Goal: Transaction & Acquisition: Purchase product/service

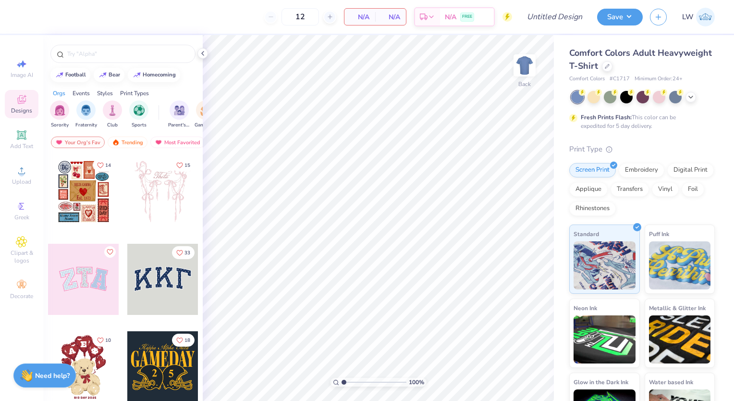
click at [657, 69] on div "Comfort Colors Adult Heavyweight T-Shirt" at bounding box center [642, 60] width 146 height 26
click at [609, 66] on icon at bounding box center [607, 65] width 4 height 4
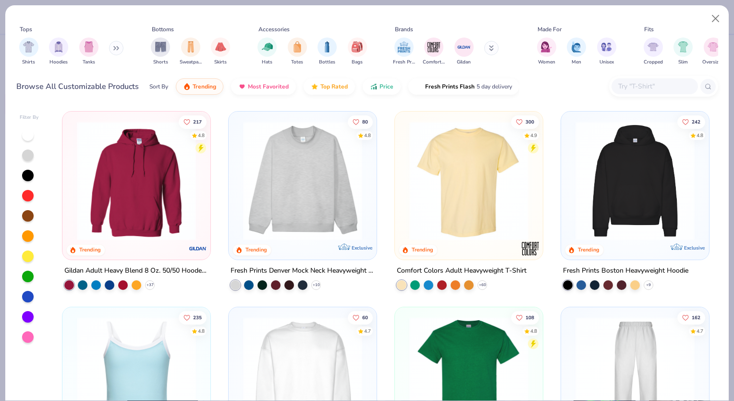
click at [623, 86] on input "text" at bounding box center [654, 86] width 74 height 11
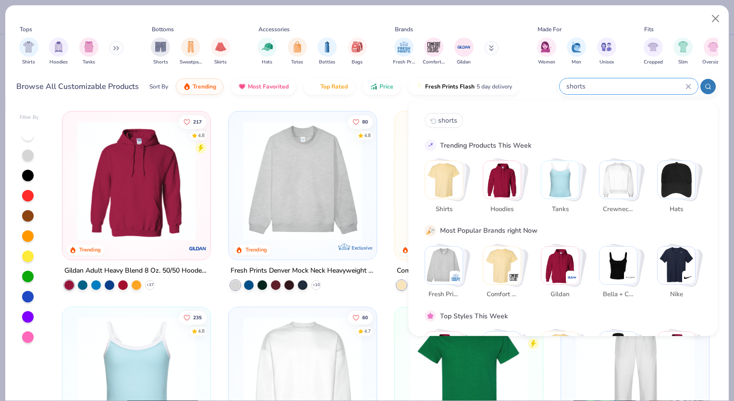
type input "shorts"
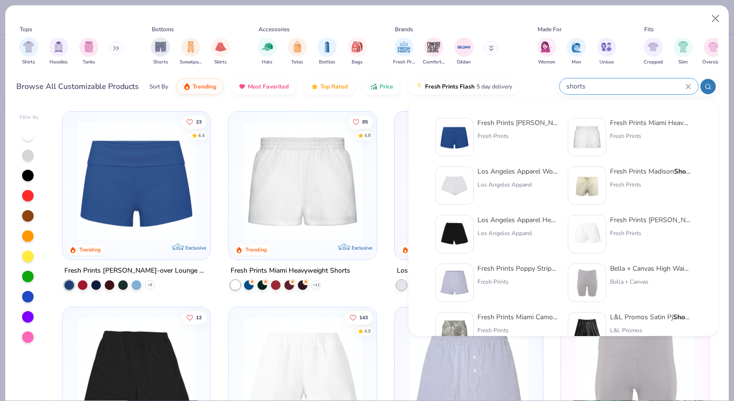
click at [387, 110] on div "23 4.4 Trending Exclusive Fresh Prints [PERSON_NAME]-over Lounge Shorts + 9 85 …" at bounding box center [385, 253] width 665 height 294
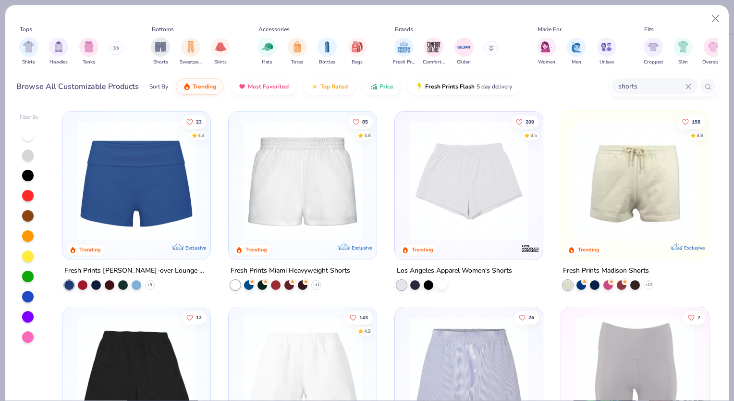
click at [617, 210] on img at bounding box center [635, 180] width 129 height 119
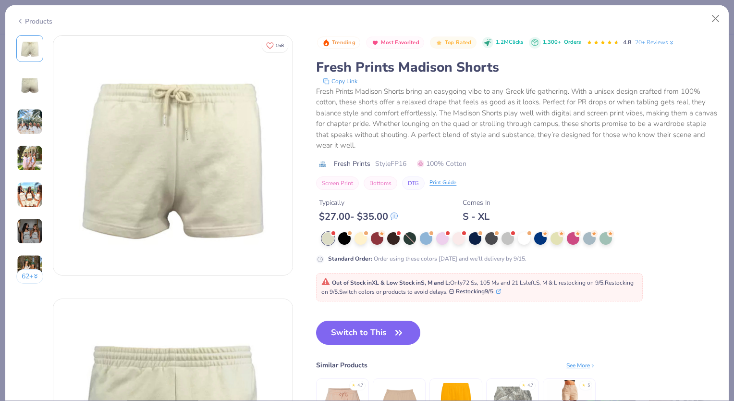
click at [35, 156] on img at bounding box center [30, 158] width 26 height 26
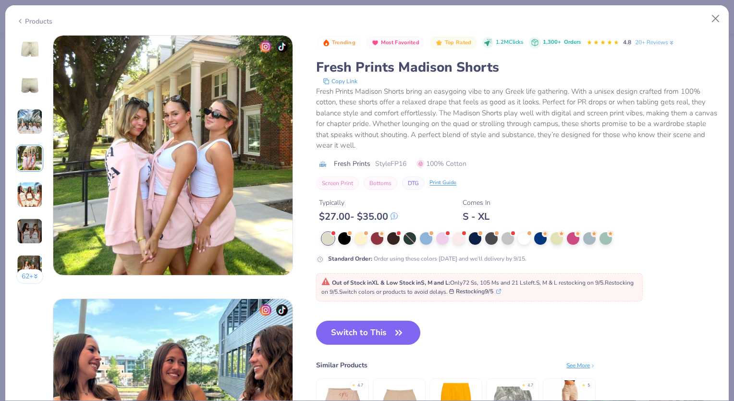
click at [34, 196] on img at bounding box center [30, 195] width 26 height 26
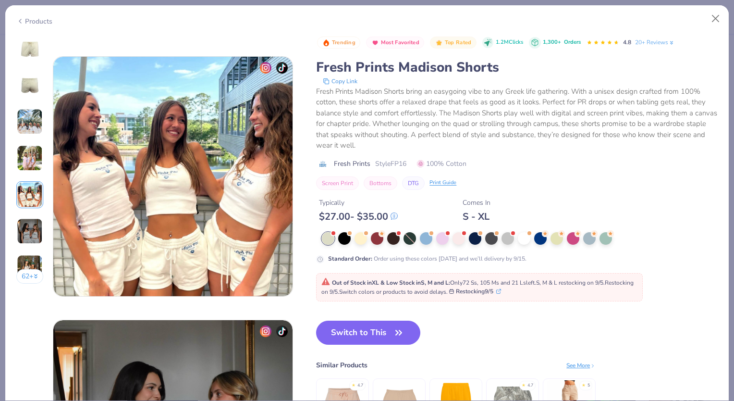
scroll to position [1053, 0]
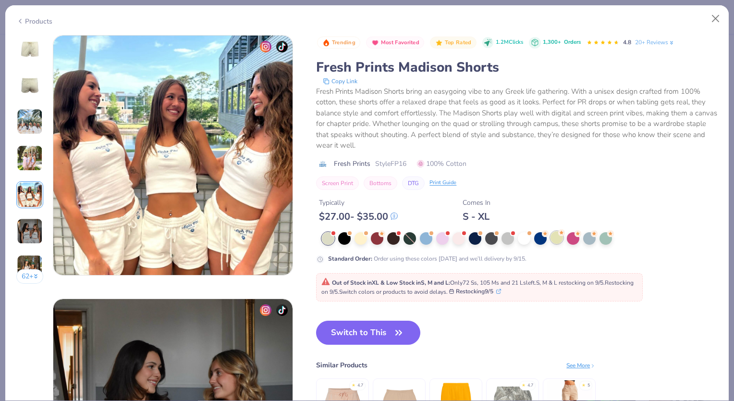
click at [557, 238] on div at bounding box center [556, 237] width 12 height 12
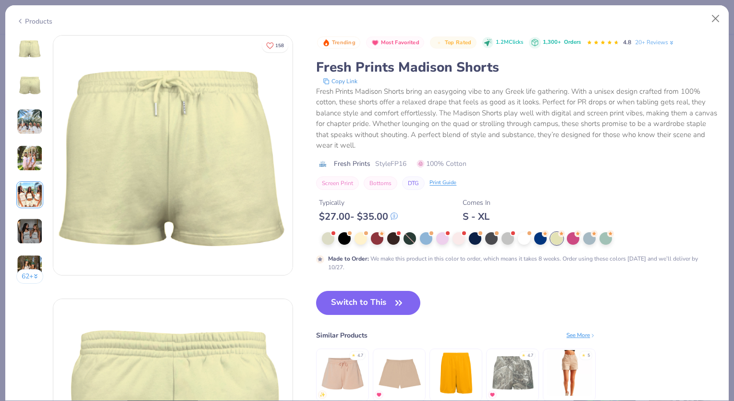
scroll to position [20, 0]
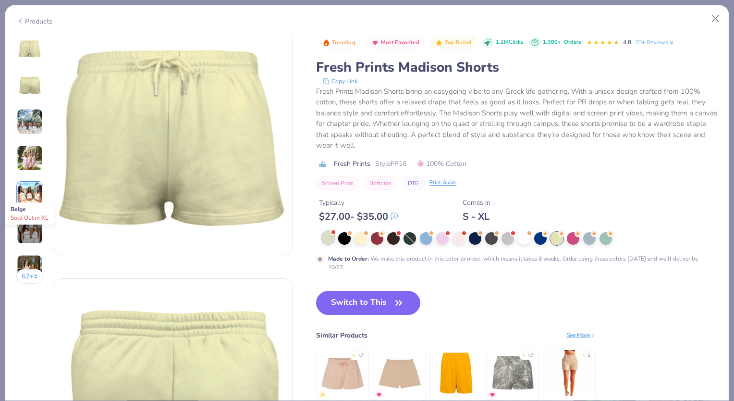
click at [331, 241] on div at bounding box center [328, 237] width 12 height 12
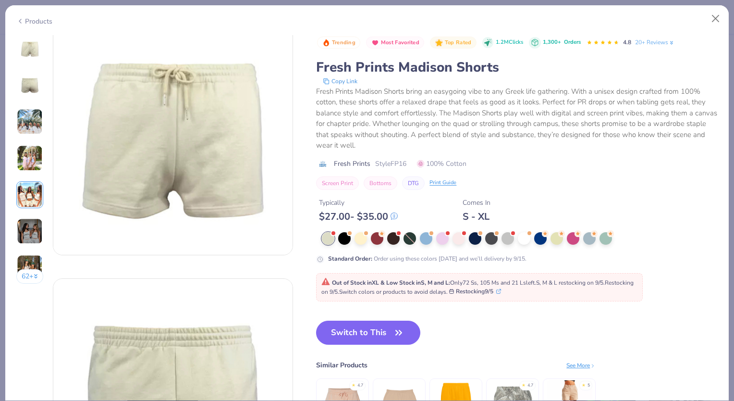
click at [256, 162] on img at bounding box center [172, 134] width 239 height 239
click at [712, 19] on button "Close" at bounding box center [716, 19] width 18 height 18
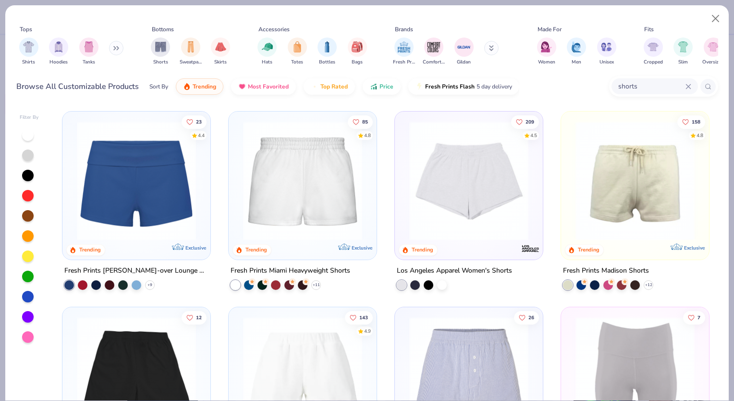
click at [687, 88] on icon at bounding box center [688, 87] width 6 height 6
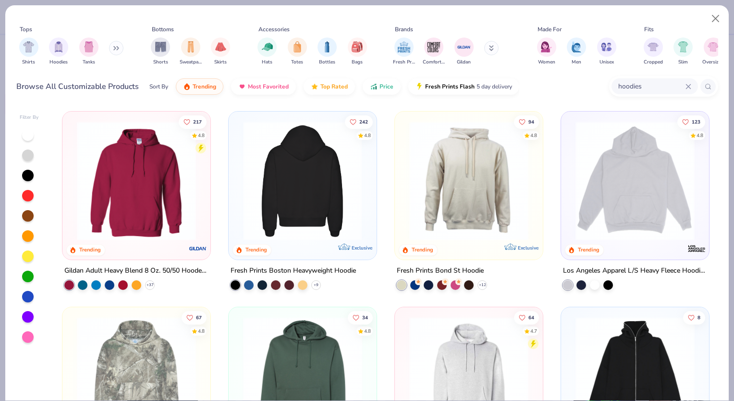
click at [238, 203] on img at bounding box center [174, 180] width 129 height 119
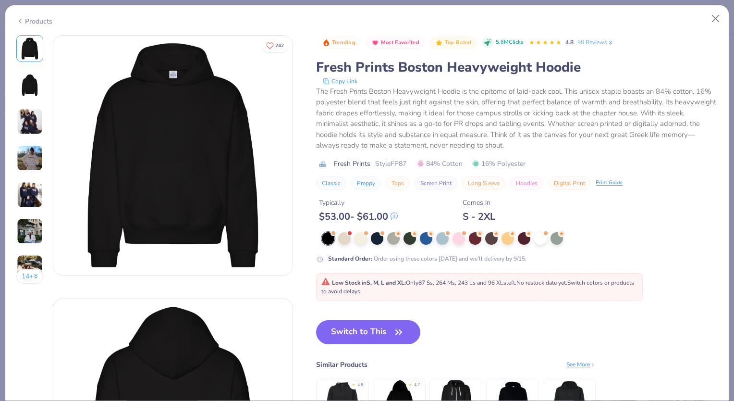
click at [35, 229] on img at bounding box center [30, 231] width 26 height 26
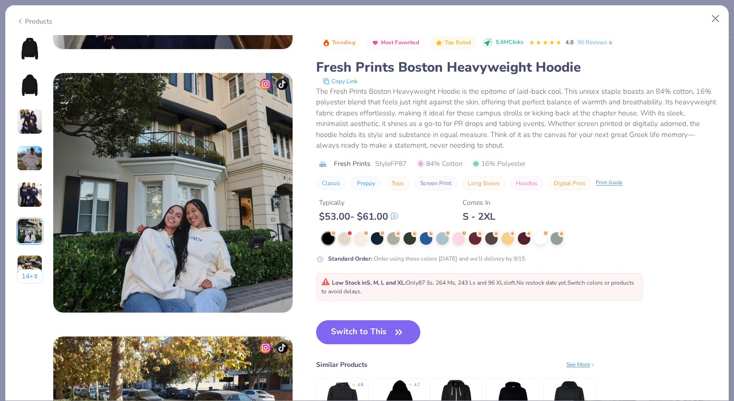
scroll to position [1316, 0]
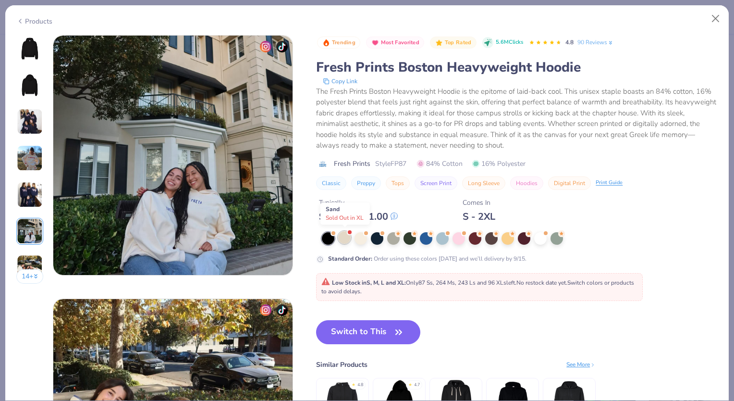
click at [340, 236] on div at bounding box center [344, 237] width 12 height 12
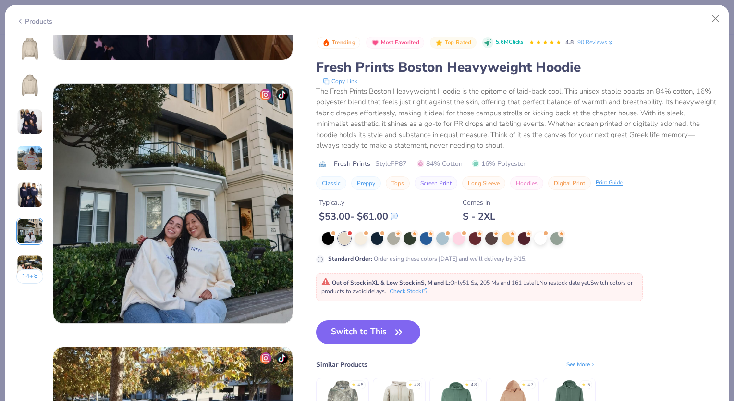
click at [19, 39] on img at bounding box center [29, 48] width 23 height 23
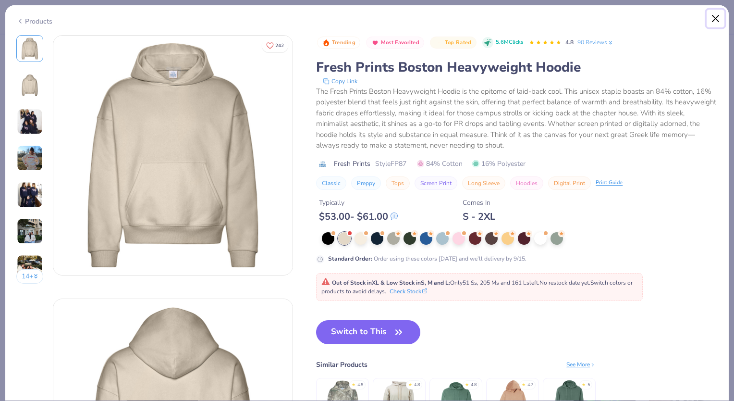
click at [714, 24] on button "Close" at bounding box center [716, 19] width 18 height 18
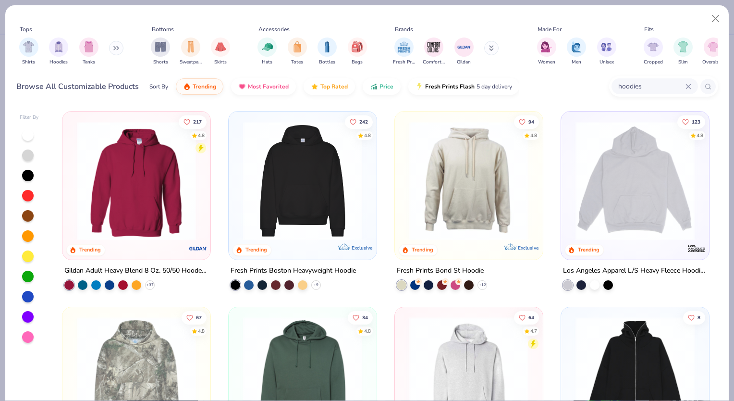
click at [680, 85] on input "hoodies" at bounding box center [651, 86] width 68 height 11
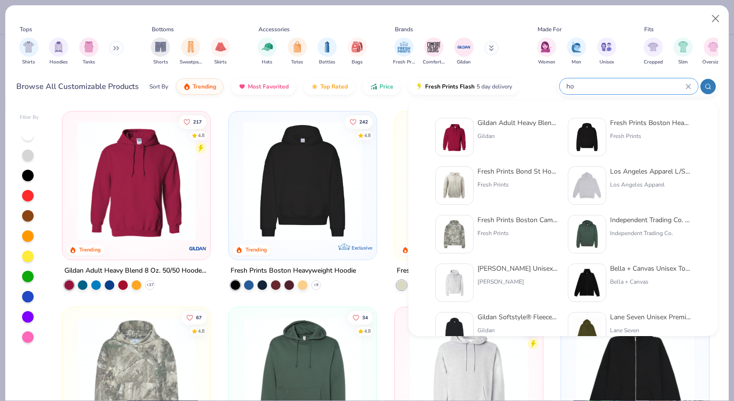
type input "h"
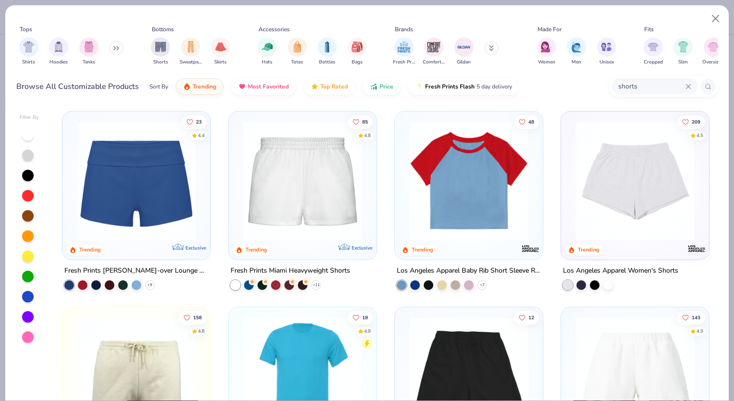
type input "shorts"
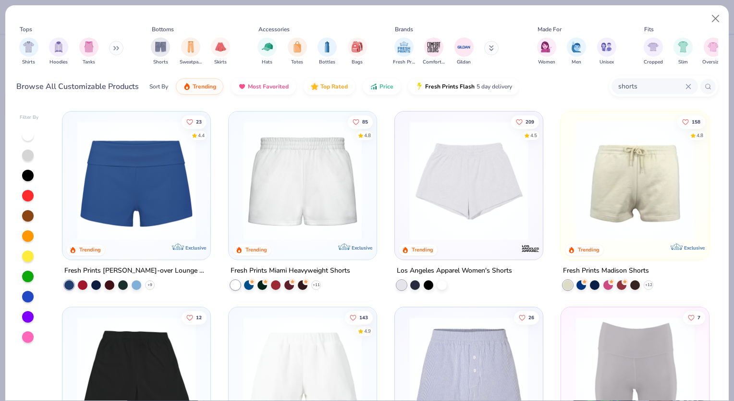
click at [576, 157] on img at bounding box center [635, 180] width 129 height 119
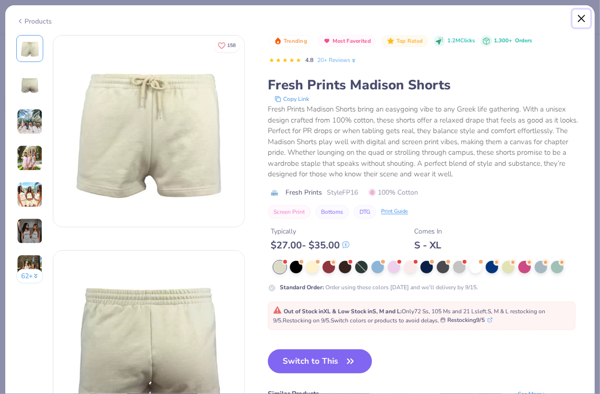
click at [581, 21] on button "Close" at bounding box center [582, 19] width 18 height 18
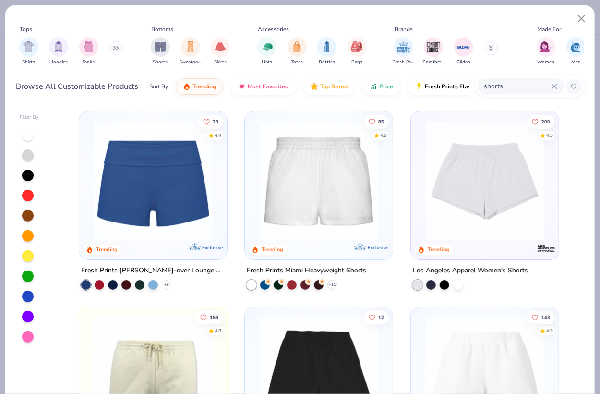
click at [553, 84] on icon at bounding box center [555, 87] width 6 height 6
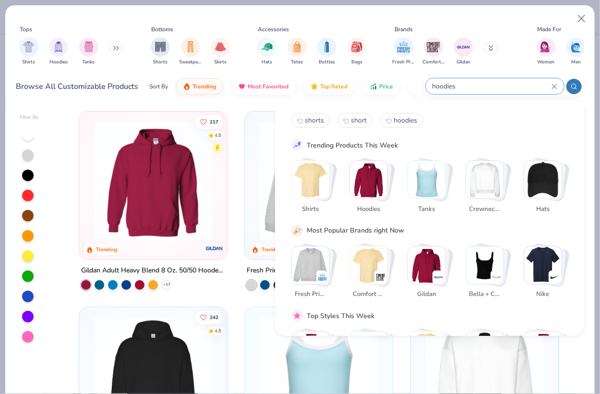
type input "hoodies"
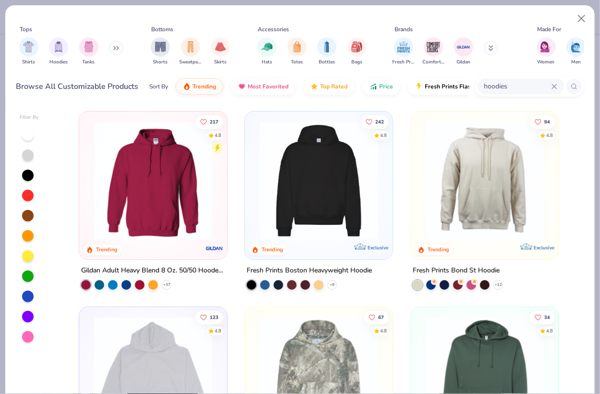
click at [502, 174] on img at bounding box center [485, 180] width 129 height 119
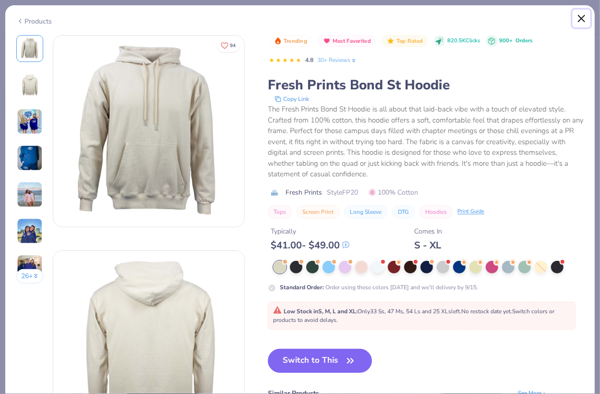
click at [583, 17] on button "Close" at bounding box center [582, 19] width 18 height 18
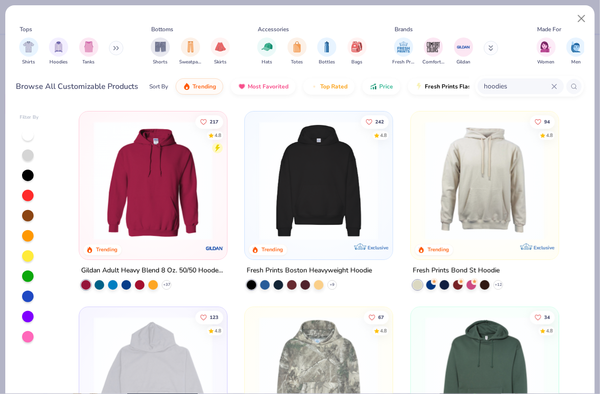
click at [550, 84] on input "hoodies" at bounding box center [518, 86] width 68 height 11
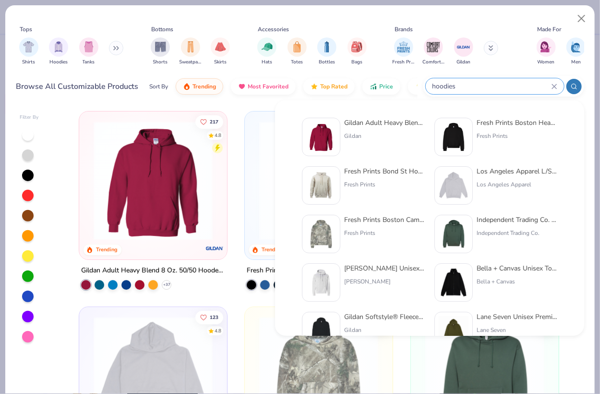
click at [551, 86] on input "hoodies" at bounding box center [492, 86] width 120 height 11
click at [559, 85] on div "hoodies" at bounding box center [495, 86] width 138 height 16
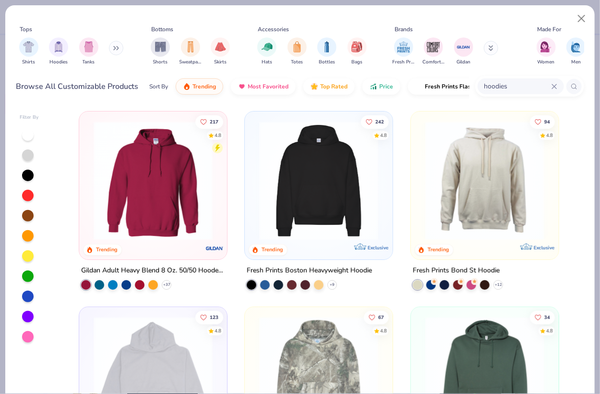
click at [552, 85] on icon at bounding box center [555, 87] width 6 height 6
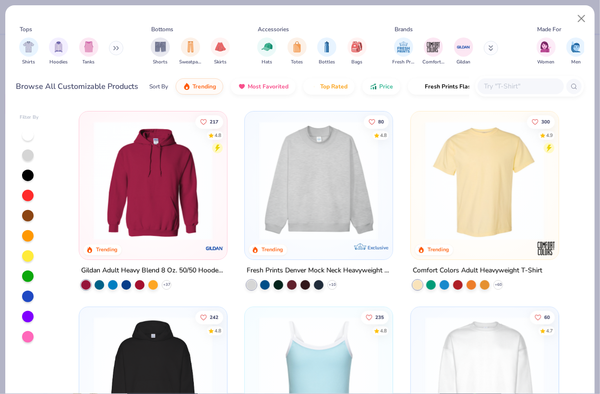
paste input "G180 in black"
type input "G180 in black"
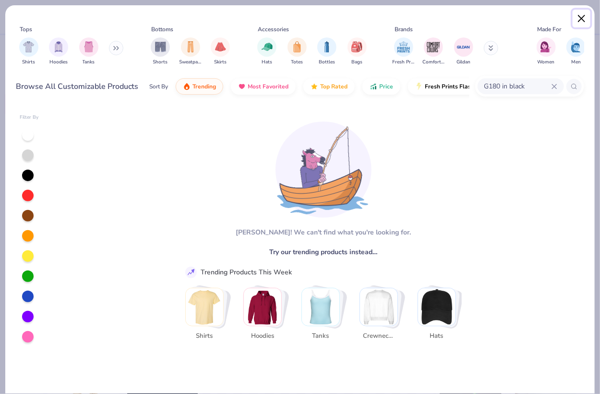
click at [576, 21] on button "Close" at bounding box center [582, 19] width 18 height 18
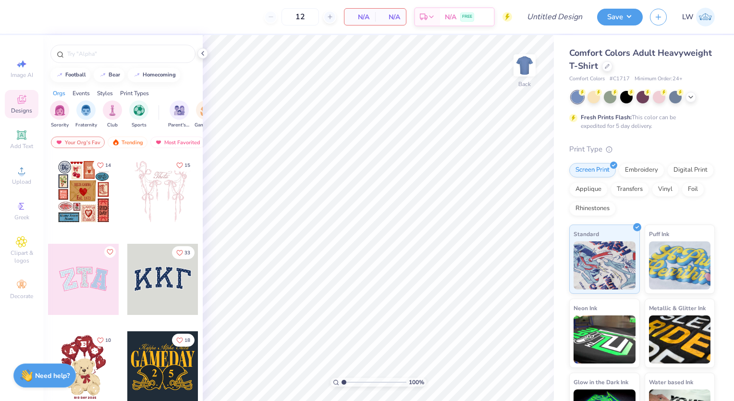
click at [657, 69] on div "Comfort Colors Adult Heavyweight T-Shirt" at bounding box center [642, 60] width 146 height 26
click at [612, 66] on div at bounding box center [607, 65] width 11 height 11
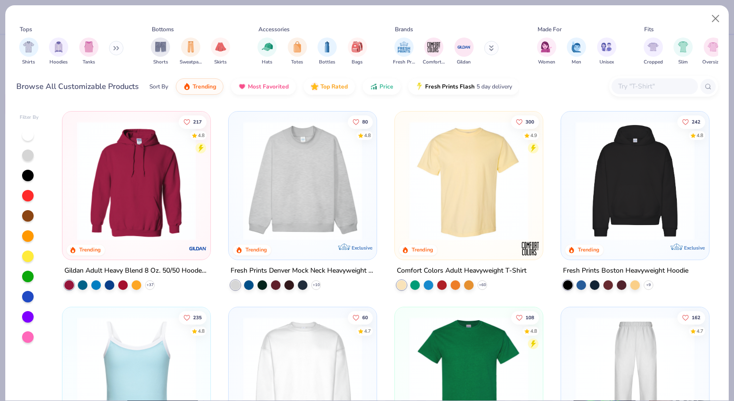
click at [628, 86] on input "text" at bounding box center [654, 86] width 74 height 11
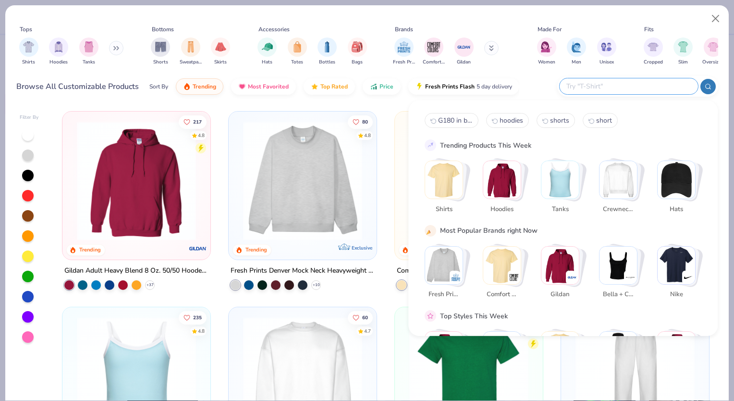
paste input "FP16 in Lilac"
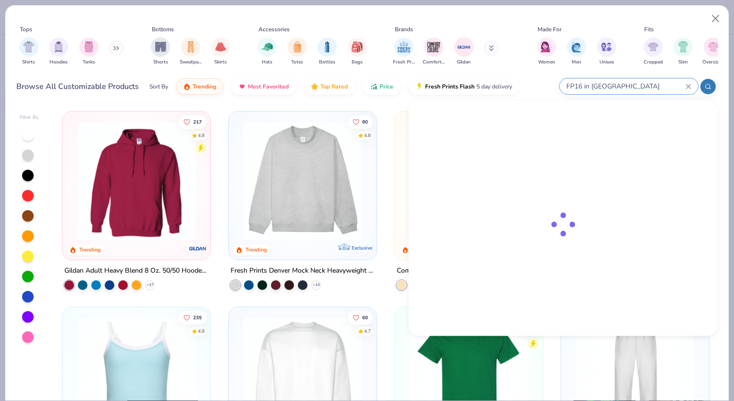
type input "FP16 in Lilac"
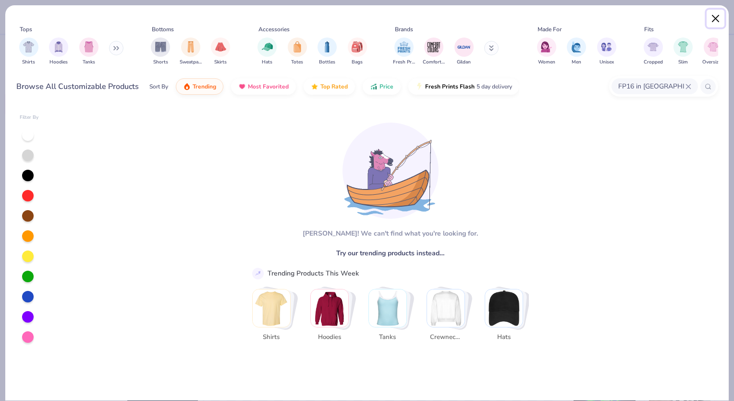
click at [711, 20] on button "Close" at bounding box center [716, 19] width 18 height 18
